Goal: Transaction & Acquisition: Purchase product/service

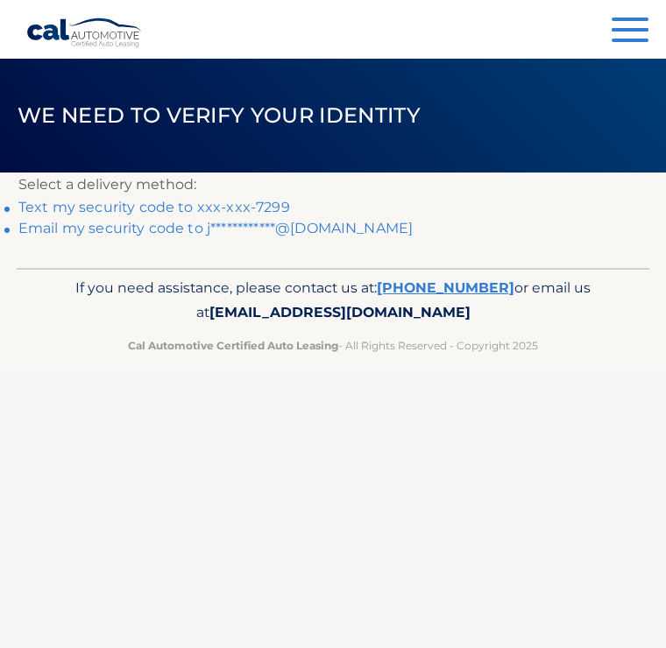
click at [308, 235] on link "**********" at bounding box center [215, 228] width 394 height 17
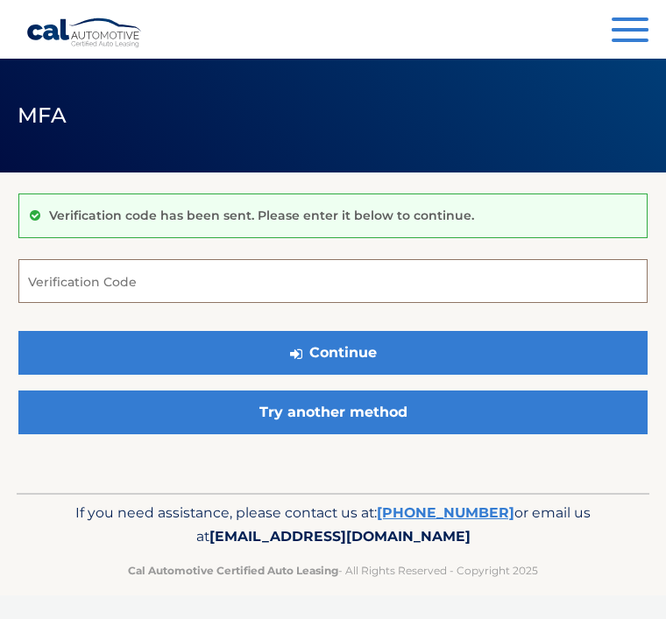
click at [187, 272] on input "Verification Code" at bounding box center [332, 281] width 629 height 44
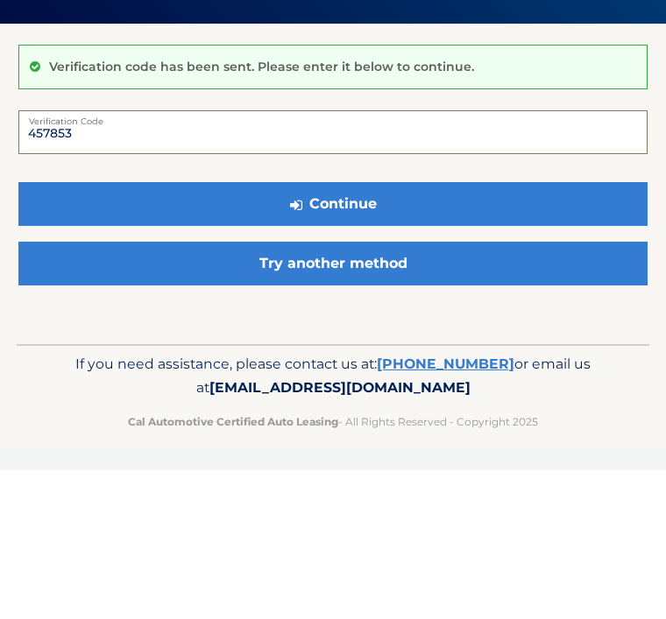
type input "457853"
click at [284, 331] on button "Continue" at bounding box center [332, 353] width 629 height 44
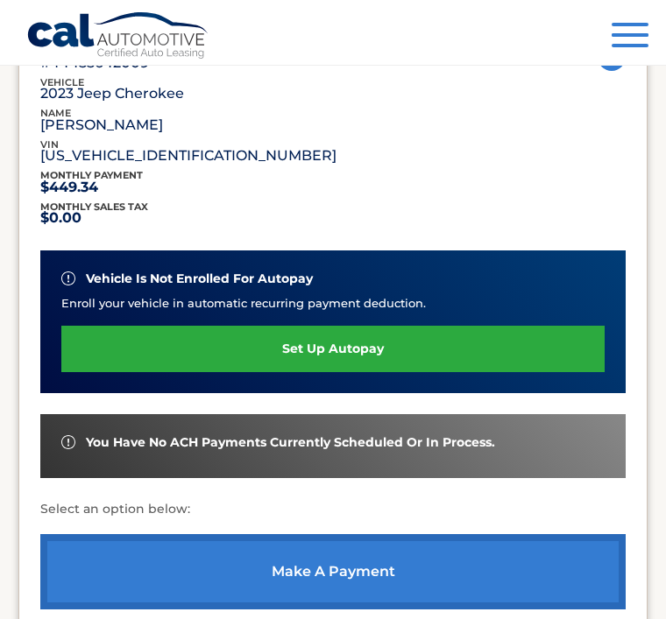
scroll to position [300, 0]
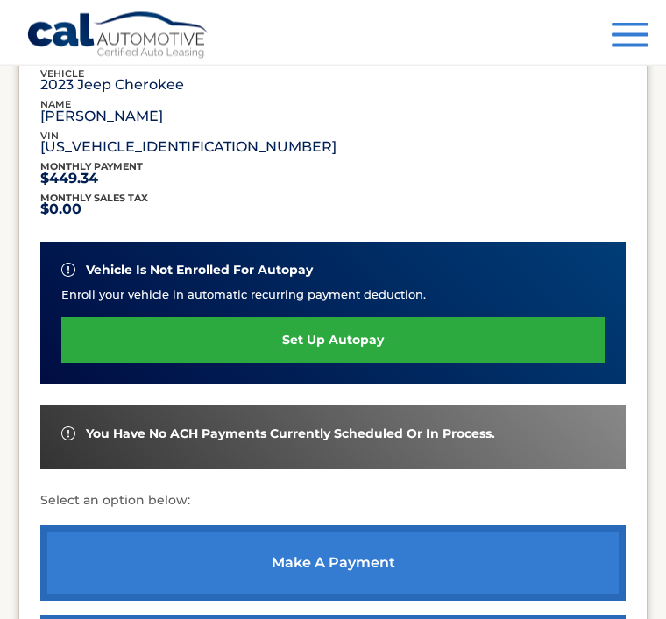
click at [363, 553] on link "make a payment" at bounding box center [332, 563] width 585 height 75
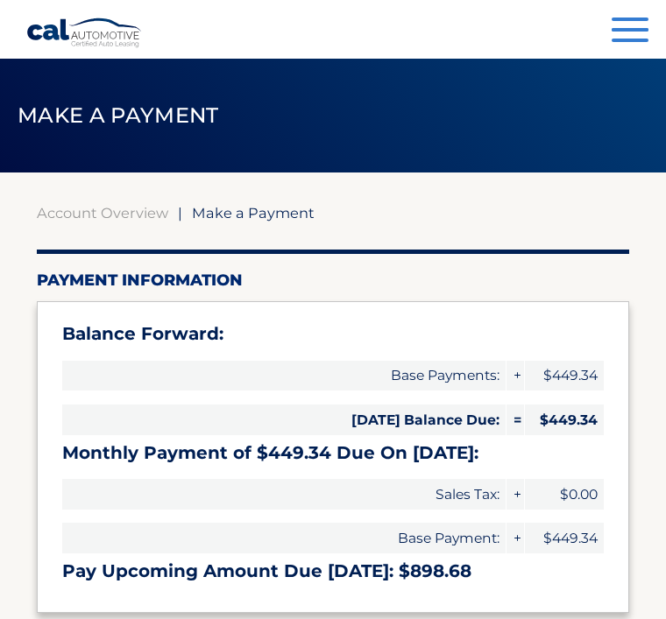
select select "MzNmMjAyZTUtYjQxNS00MDQ1LTlhMWEtMDY5YjczMjQ3MzJm"
click at [264, 220] on span "Make a Payment" at bounding box center [253, 213] width 123 height 18
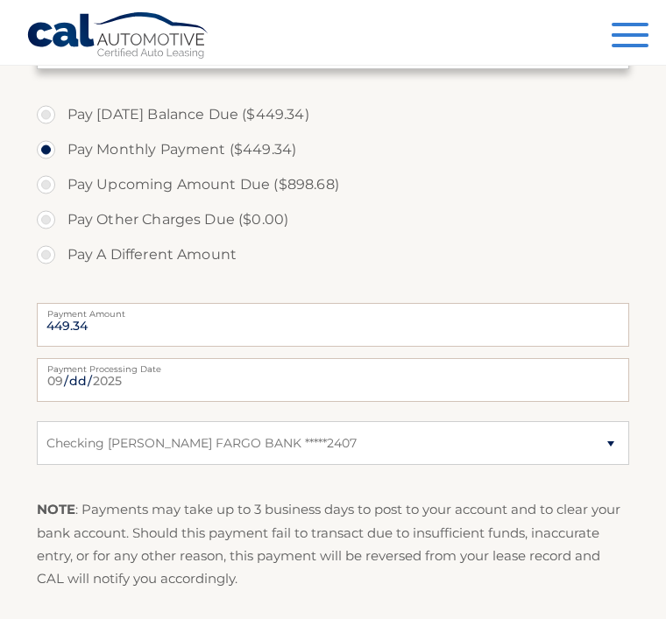
scroll to position [546, 0]
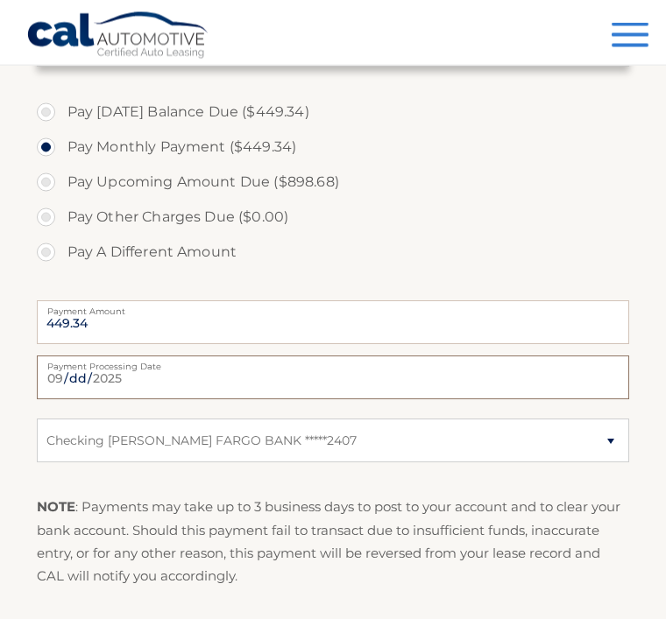
click at [426, 368] on input "2025-09-29" at bounding box center [333, 378] width 593 height 44
type input "2025-10-01"
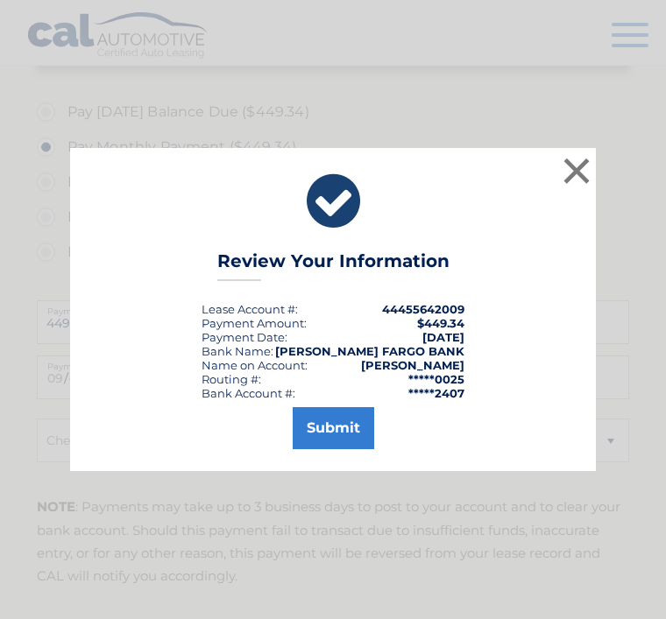
click at [361, 449] on button "Submit" at bounding box center [332, 428] width 81 height 42
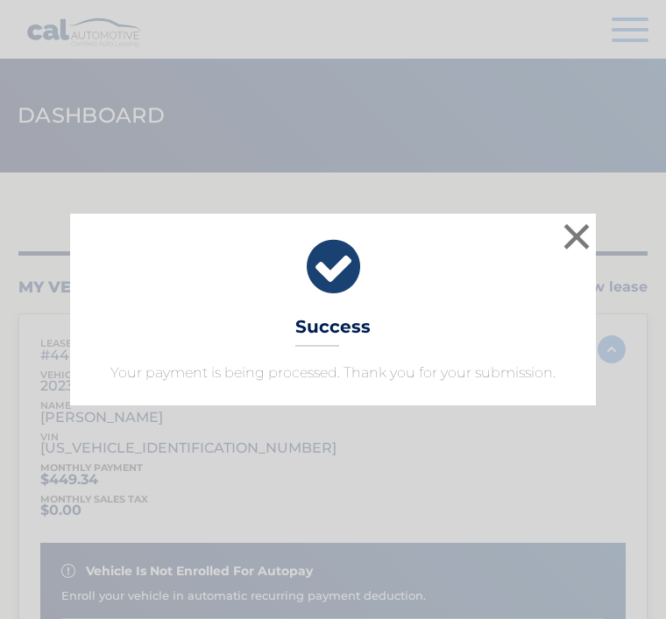
click at [572, 244] on button "×" at bounding box center [576, 236] width 35 height 35
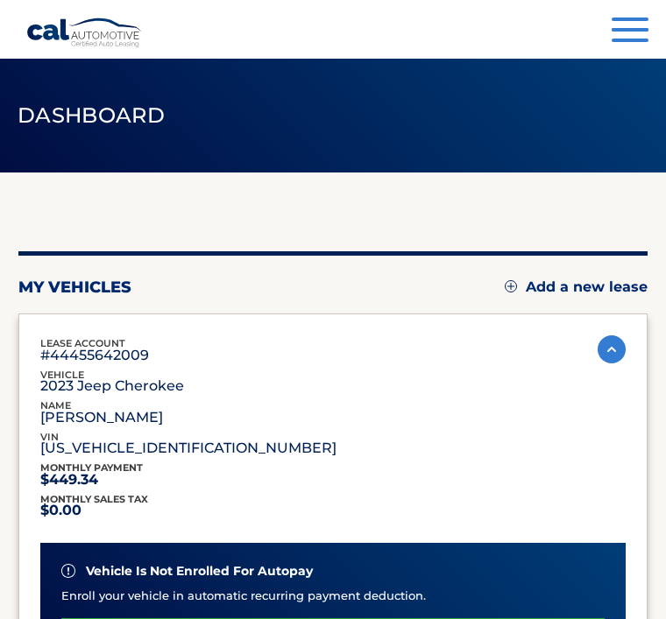
click at [630, 27] on button "Menu" at bounding box center [629, 32] width 37 height 29
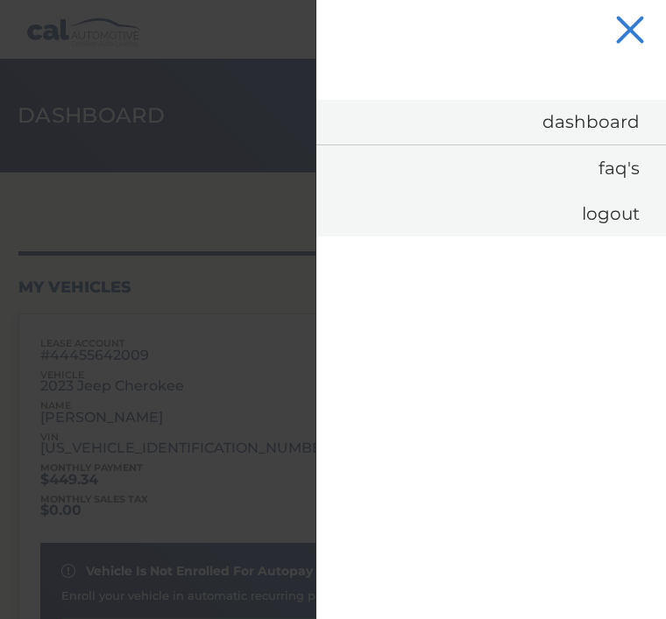
click at [617, 225] on link "Logout" at bounding box center [490, 214] width 349 height 46
